Goal: Transaction & Acquisition: Subscribe to service/newsletter

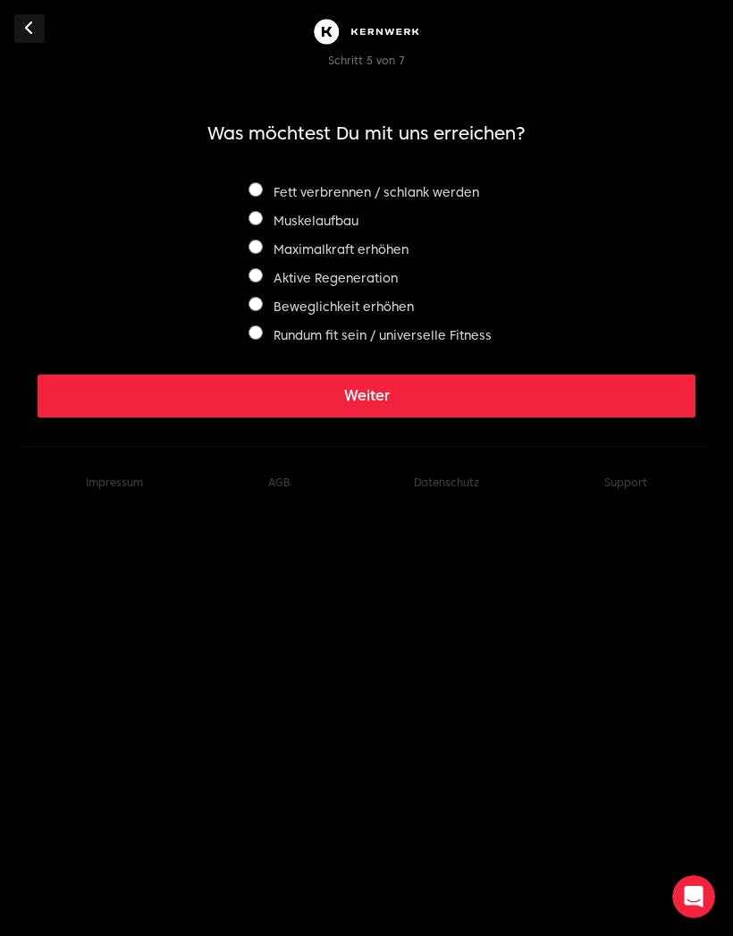
click at [364, 394] on button "Weiter" at bounding box center [367, 396] width 658 height 43
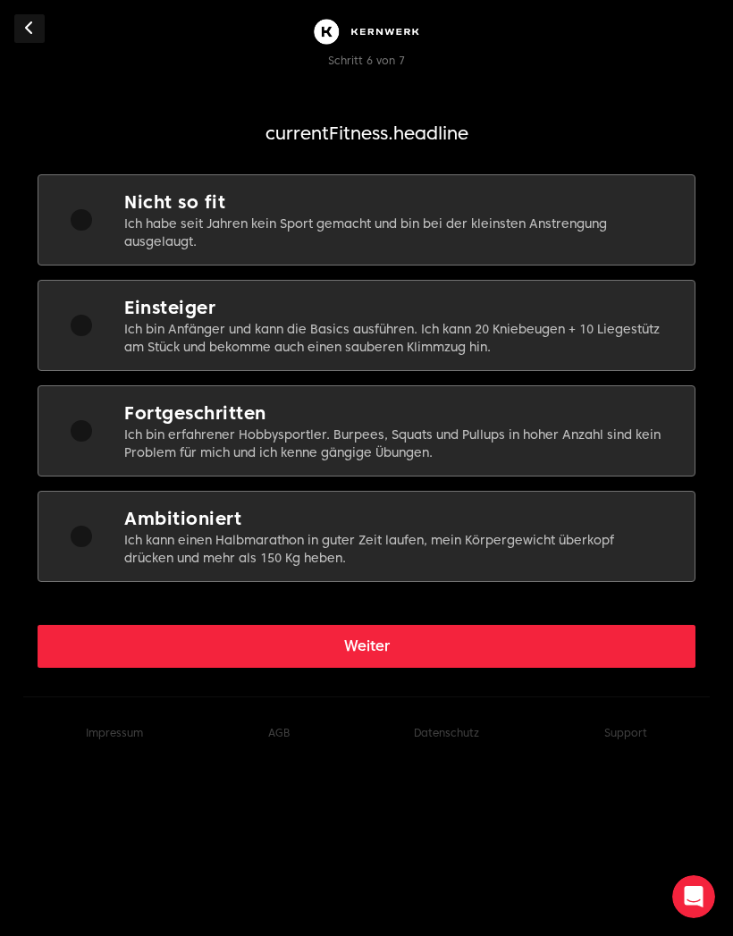
click at [616, 329] on p "Ich bin Anfänger und kann die Basics ausführen. Ich kann 20 Kniebeugen + 10 Lie…" at bounding box center [395, 338] width 542 height 36
click at [452, 650] on button "Weiter" at bounding box center [367, 646] width 658 height 43
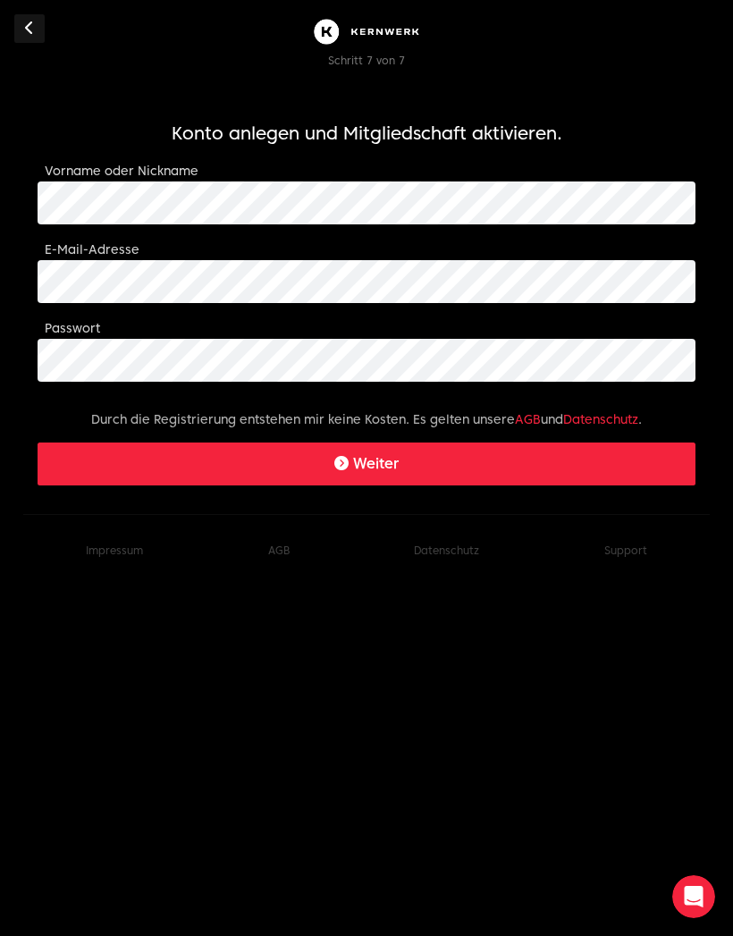
click at [413, 464] on button "Weiter" at bounding box center [367, 464] width 658 height 43
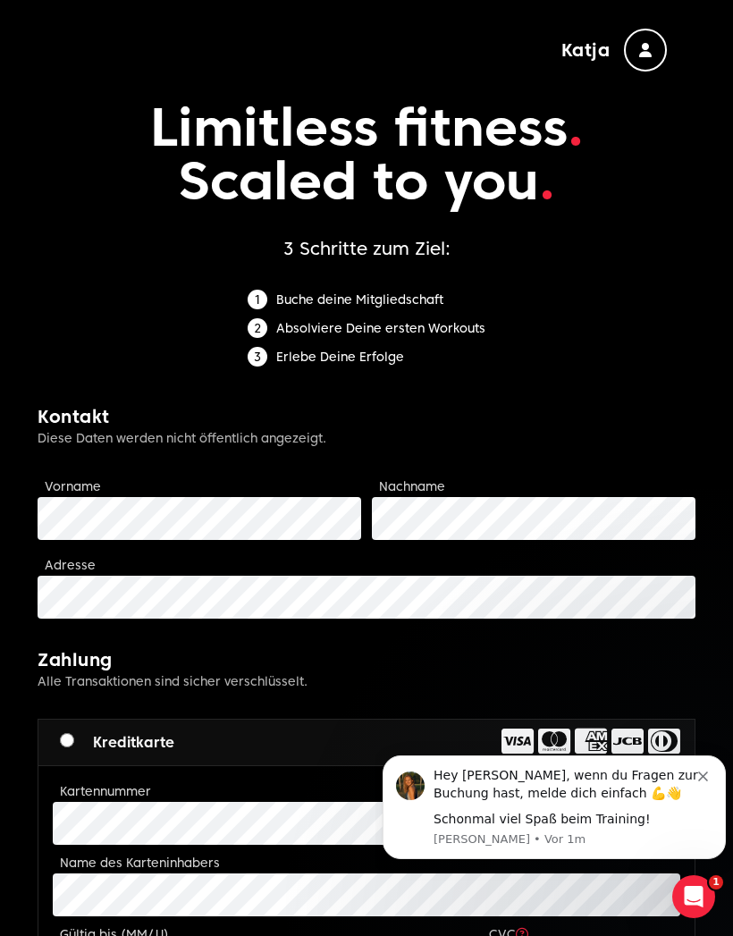
click at [648, 43] on icon "button" at bounding box center [645, 50] width 13 height 14
click at [659, 294] on div "Buche deine Mitgliedschaft Absolviere Deine ersten Workouts Erlebe Deine Erfolge" at bounding box center [367, 333] width 658 height 86
click at [703, 900] on icon "Intercom-Nachrichtendienst öffnen" at bounding box center [695, 898] width 30 height 30
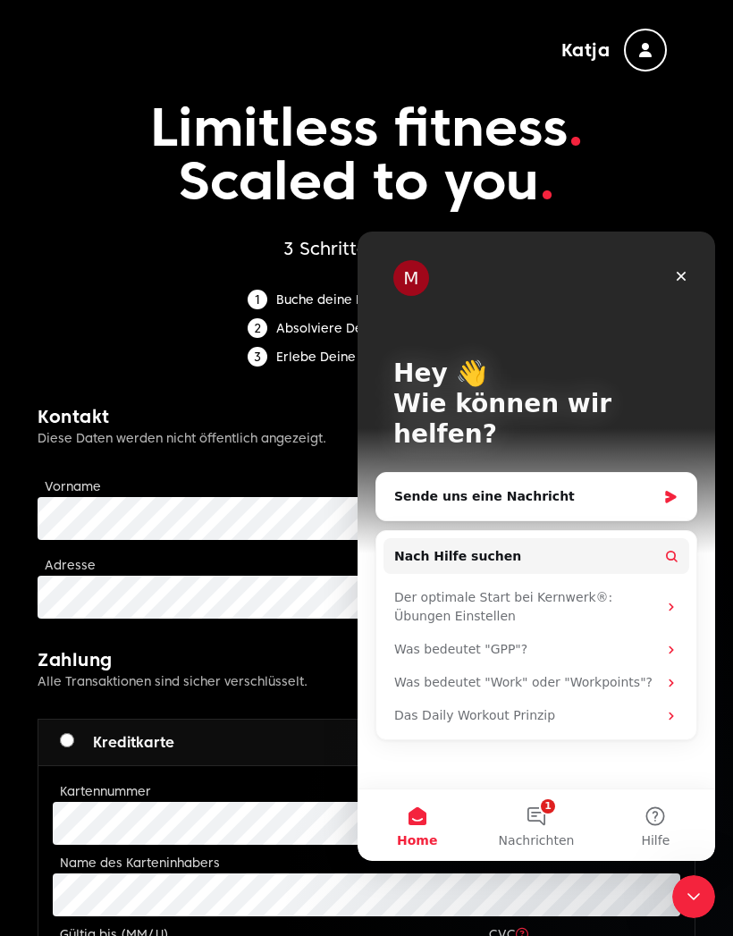
click at [656, 588] on div "Der optimale Start bei Kernwerk®: Übungen Einstellen" at bounding box center [525, 607] width 263 height 38
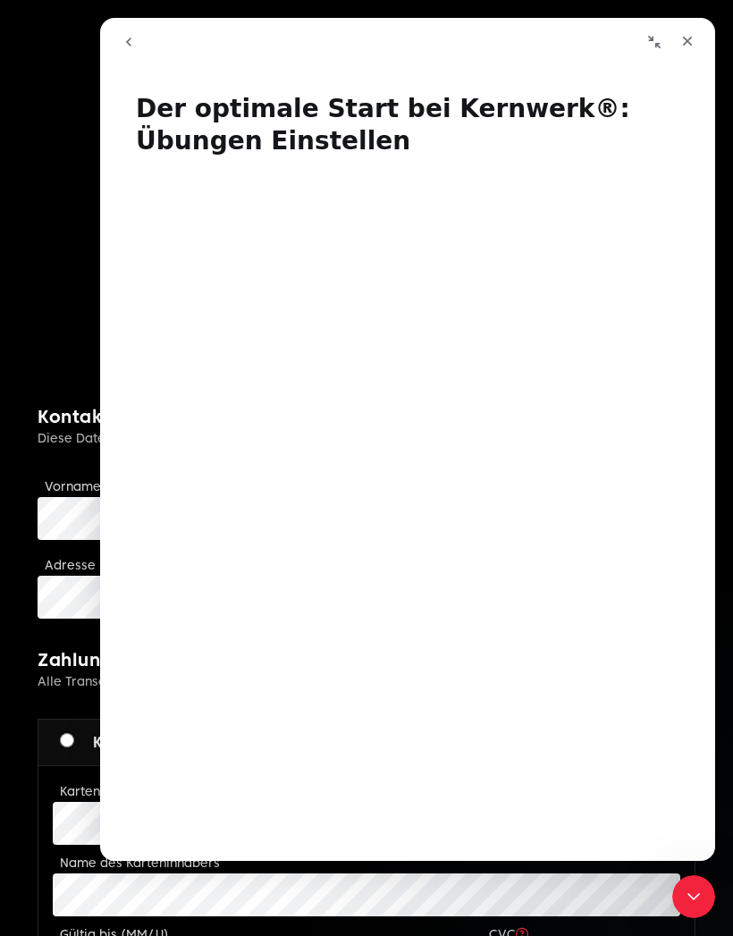
click at [680, 46] on div "Schließen" at bounding box center [687, 41] width 32 height 32
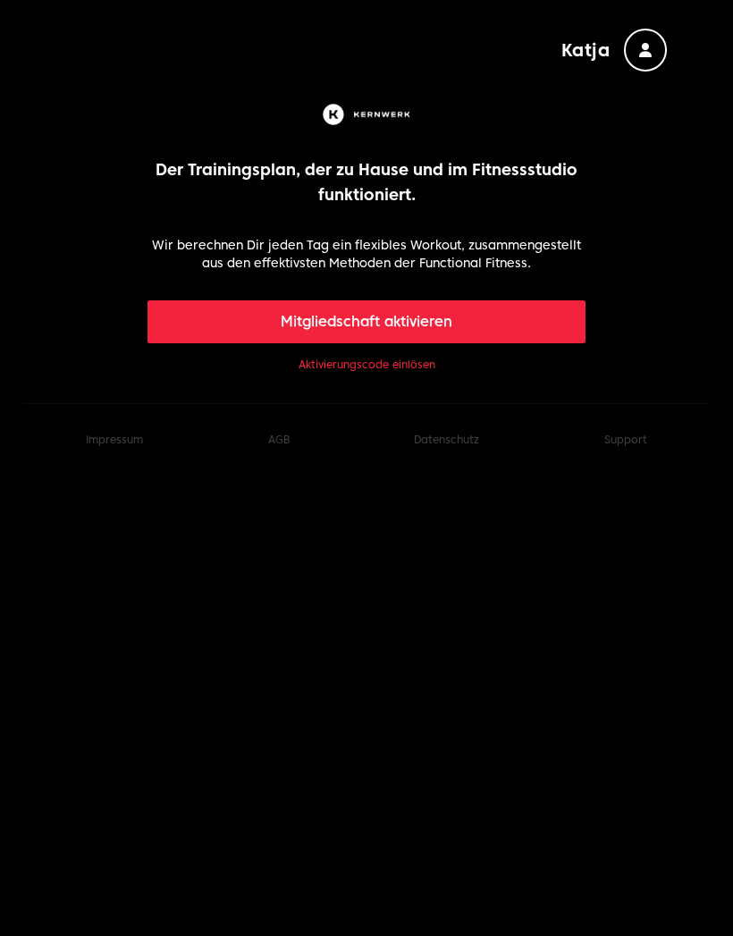
click at [488, 328] on button "Mitgliedschaft aktivieren" at bounding box center [367, 321] width 439 height 43
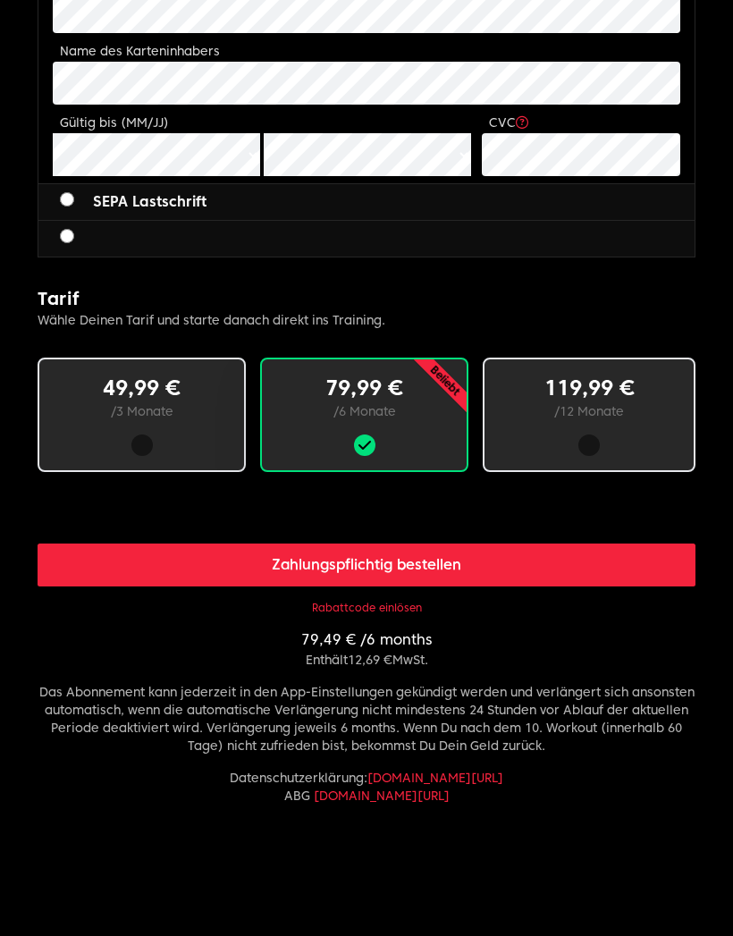
scroll to position [815, 0]
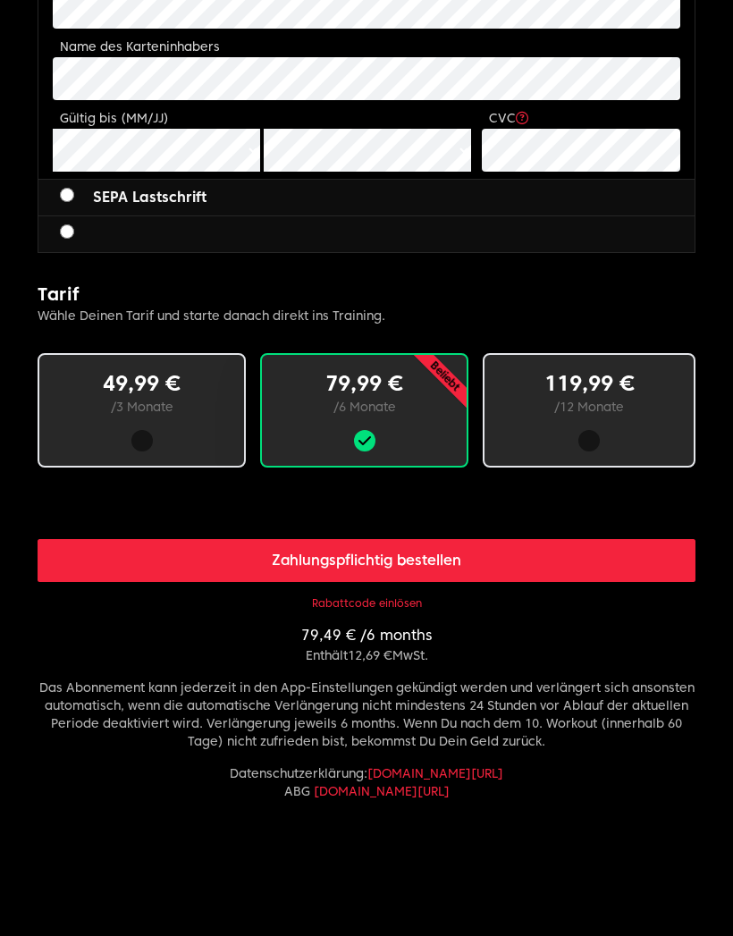
click at [379, 601] on button "Rabattcode einlösen" at bounding box center [367, 604] width 110 height 14
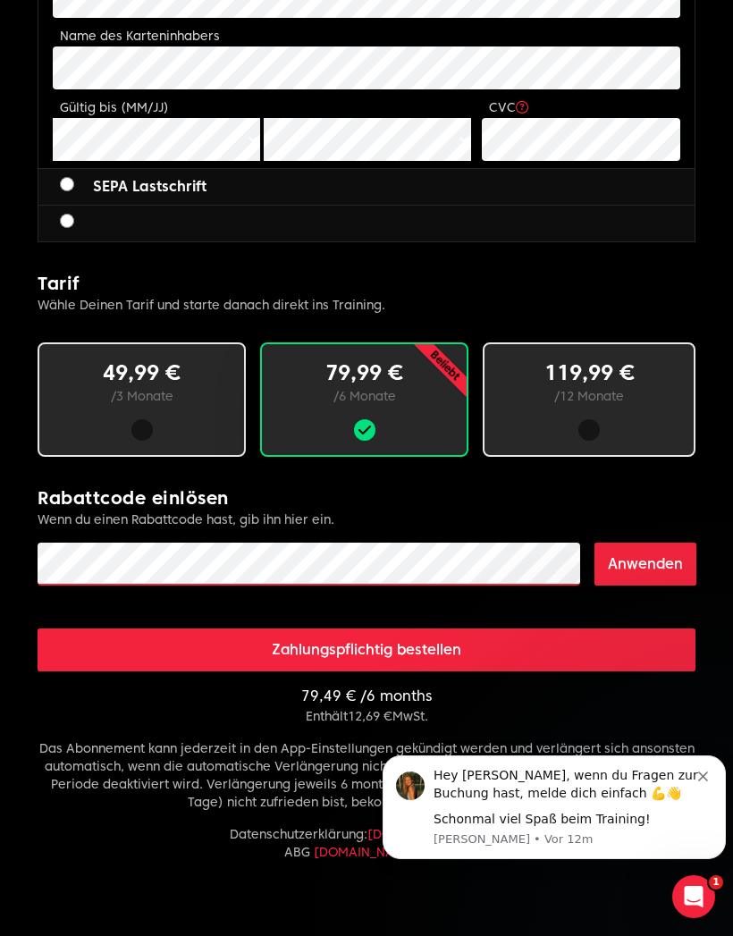
scroll to position [826, 0]
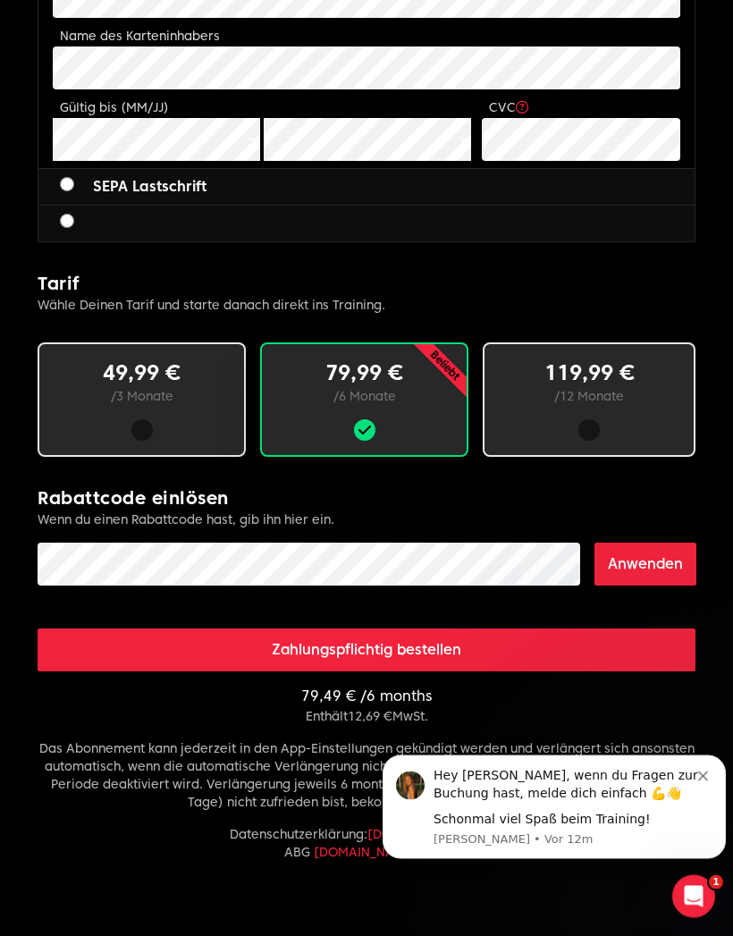
click at [647, 561] on button "Anwenden" at bounding box center [646, 565] width 102 height 43
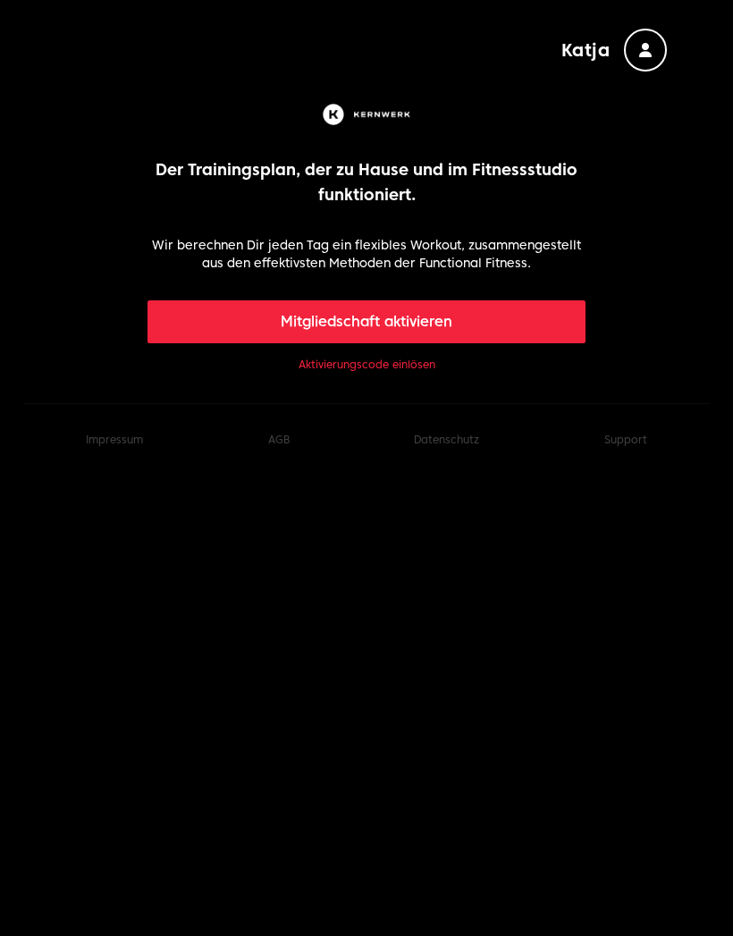
click at [391, 371] on link "Aktivierungscode einlösen" at bounding box center [367, 365] width 137 height 14
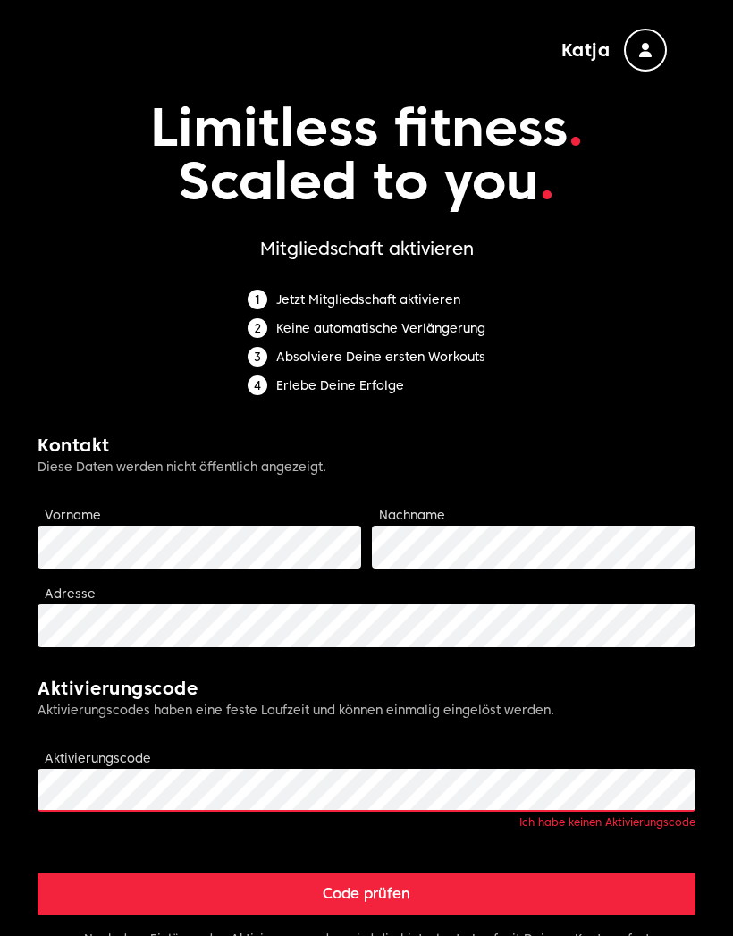
scroll to position [171, 0]
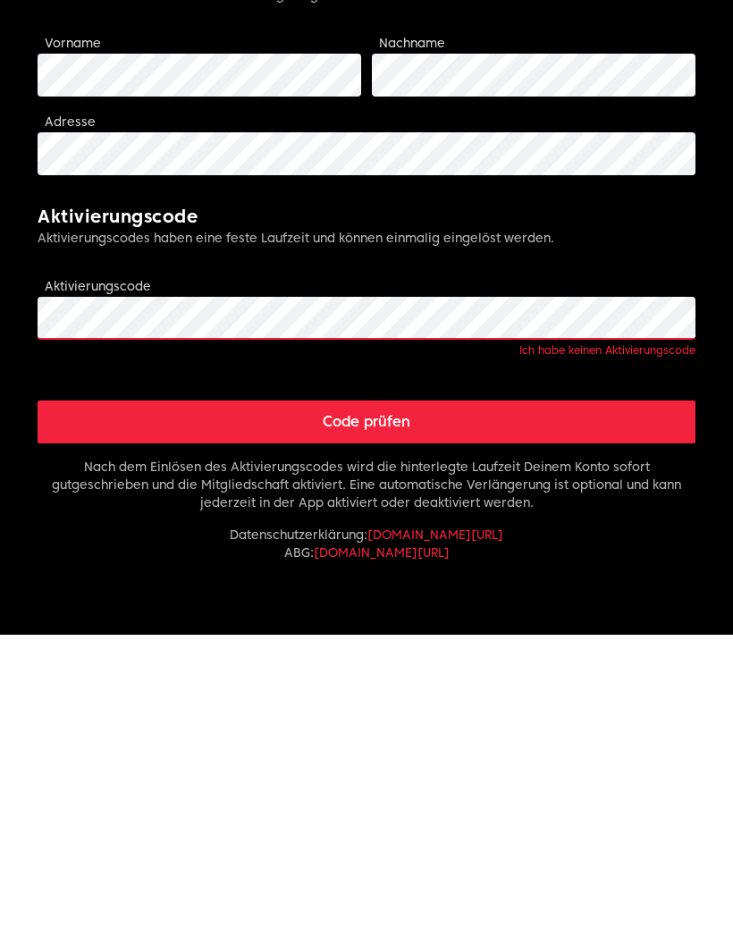
click at [643, 702] on button "Code prüfen" at bounding box center [367, 723] width 658 height 43
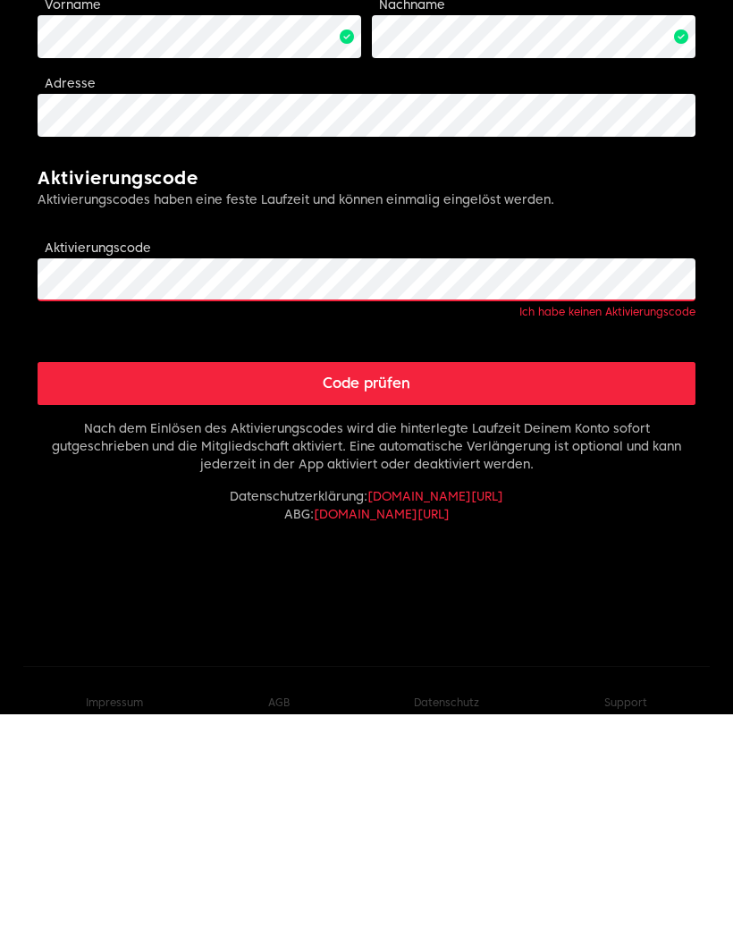
scroll to position [313, 0]
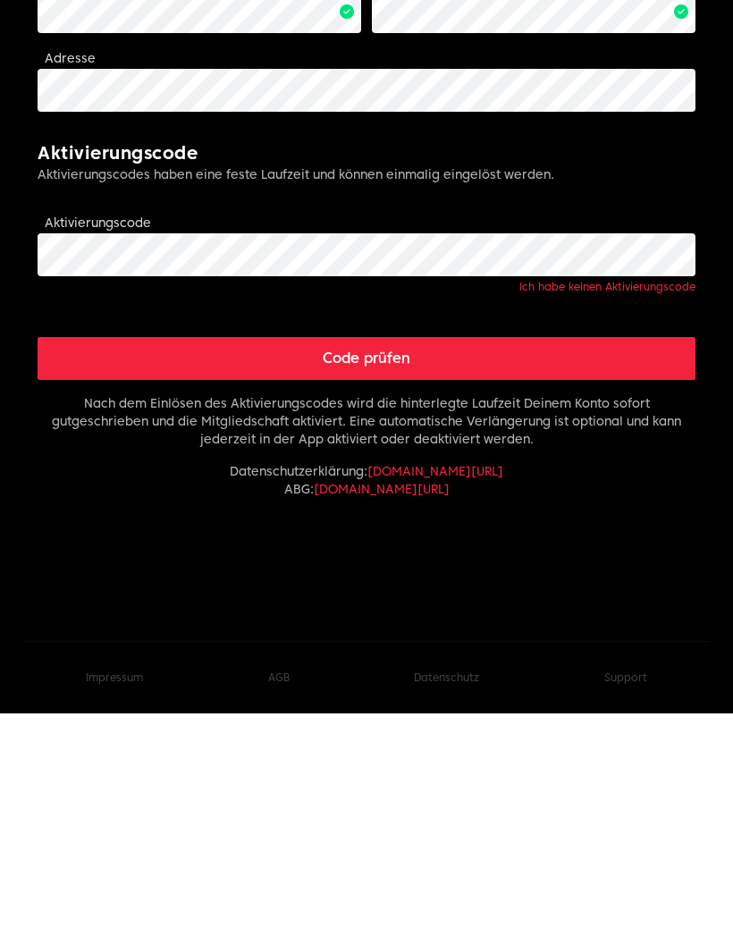
click at [415, 560] on button "Code prüfen" at bounding box center [367, 581] width 658 height 43
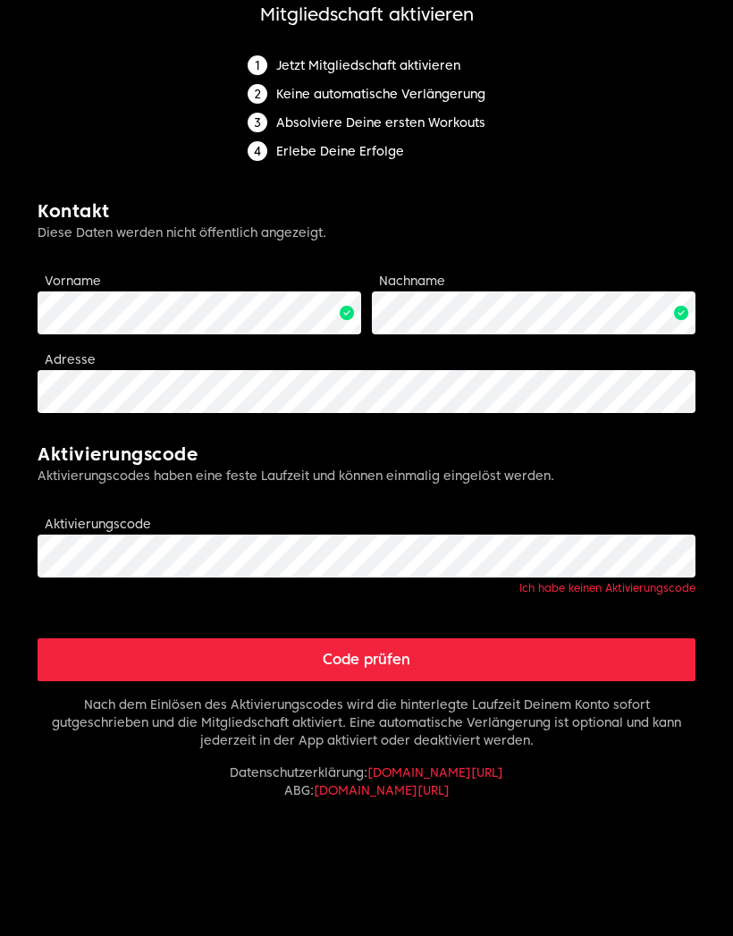
click at [395, 663] on button "Code prüfen" at bounding box center [367, 660] width 658 height 43
click at [396, 663] on button "Code prüfen" at bounding box center [367, 660] width 658 height 43
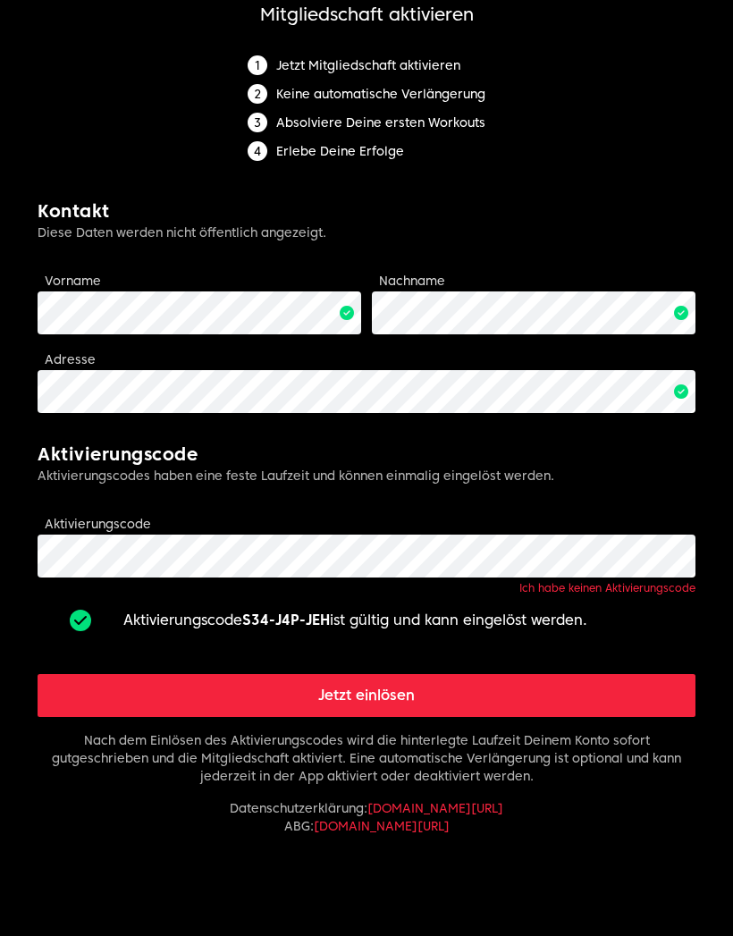
click at [513, 699] on button "Jetzt einlösen" at bounding box center [367, 695] width 658 height 43
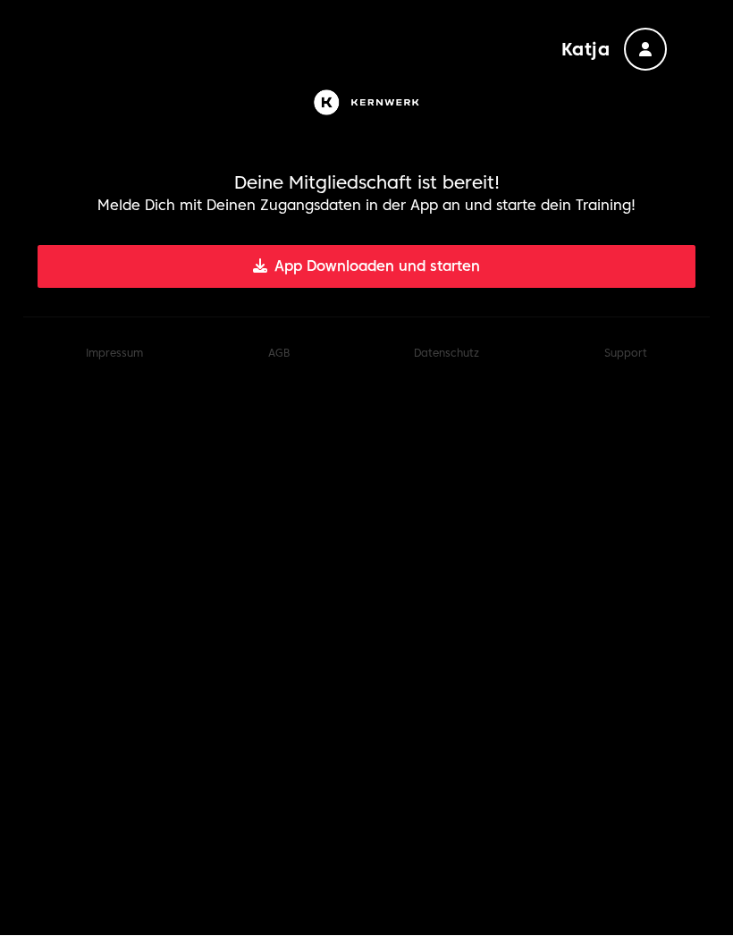
click at [404, 266] on button "App Downloaden und starten" at bounding box center [367, 267] width 658 height 43
